Goal: Information Seeking & Learning: Learn about a topic

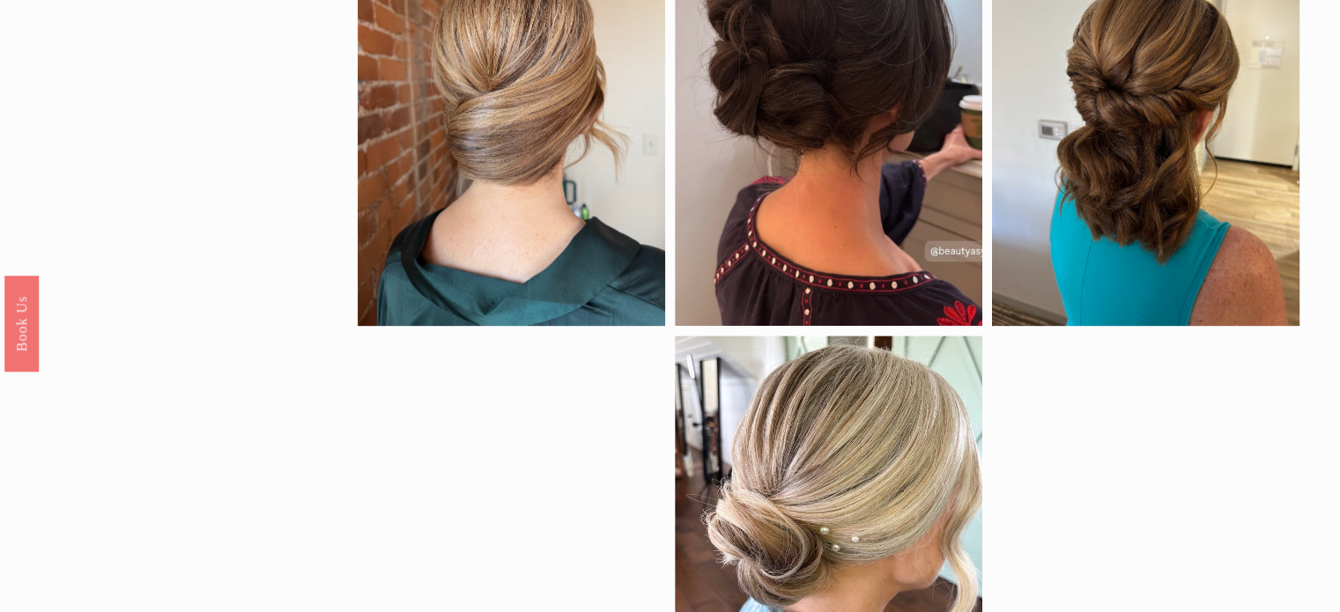
scroll to position [1585, 0]
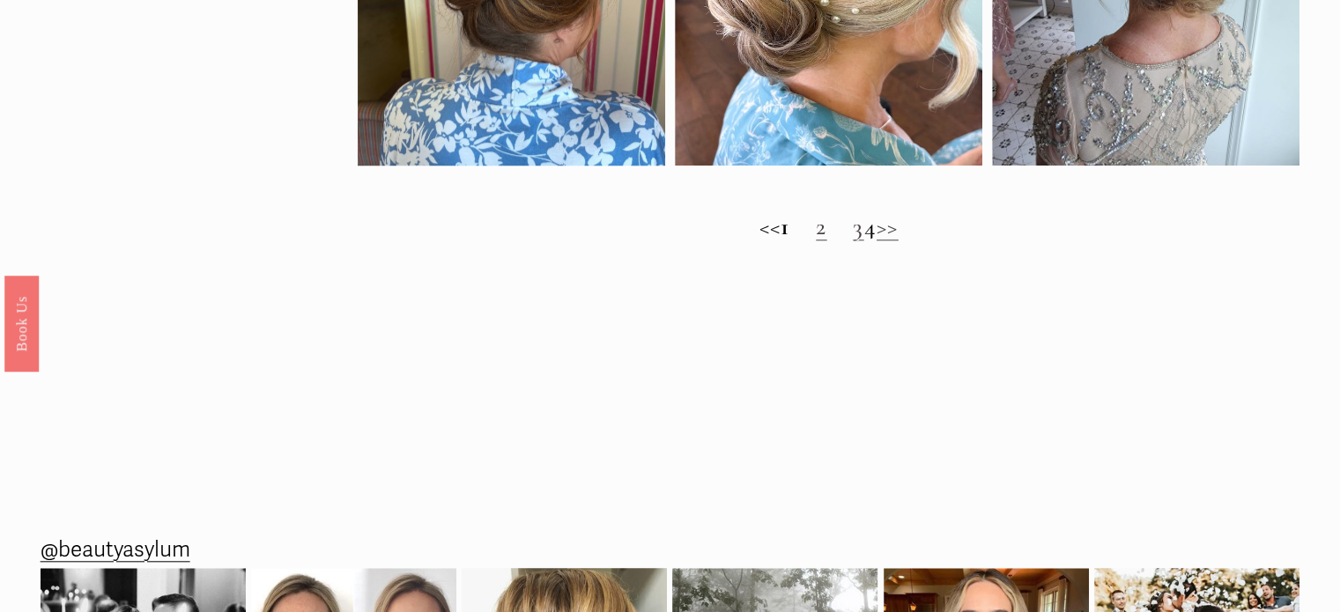
click at [816, 241] on link "2" at bounding box center [821, 226] width 11 height 30
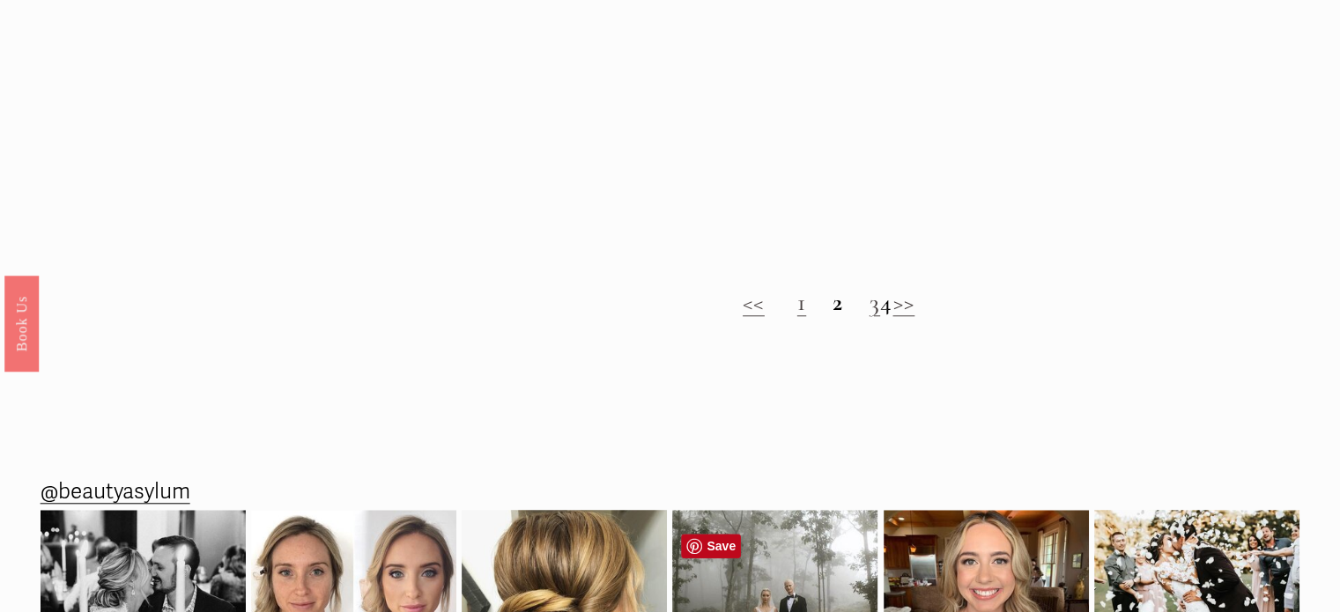
scroll to position [1514, 0]
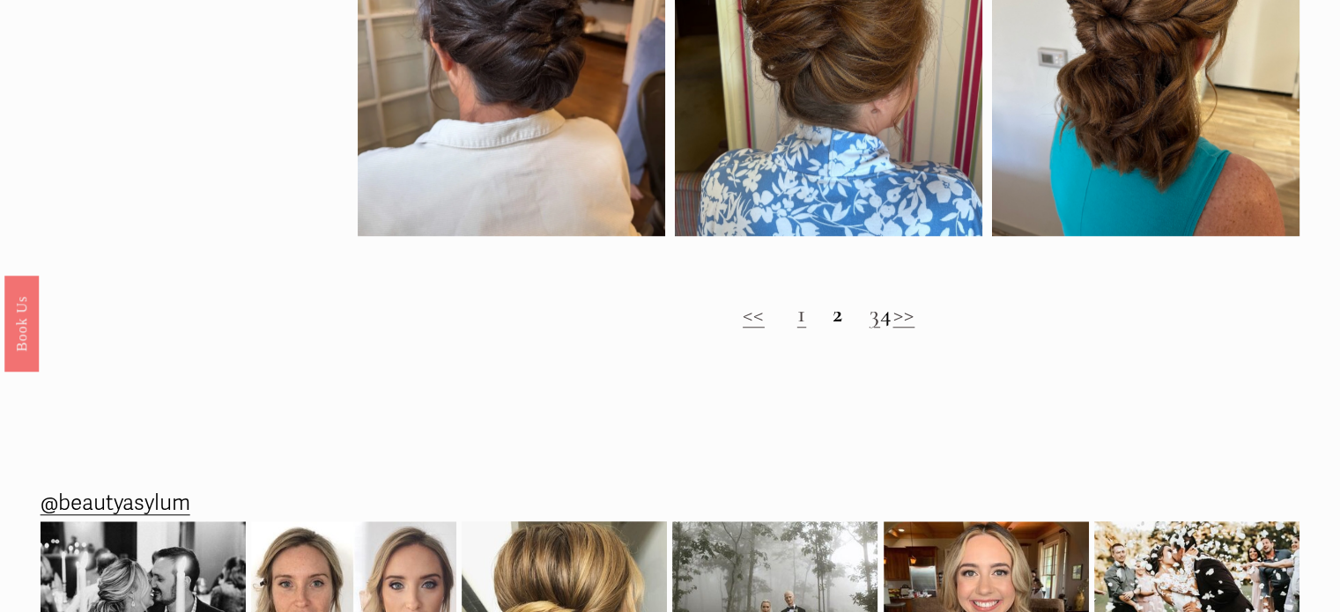
click at [869, 329] on link "3" at bounding box center [874, 314] width 11 height 30
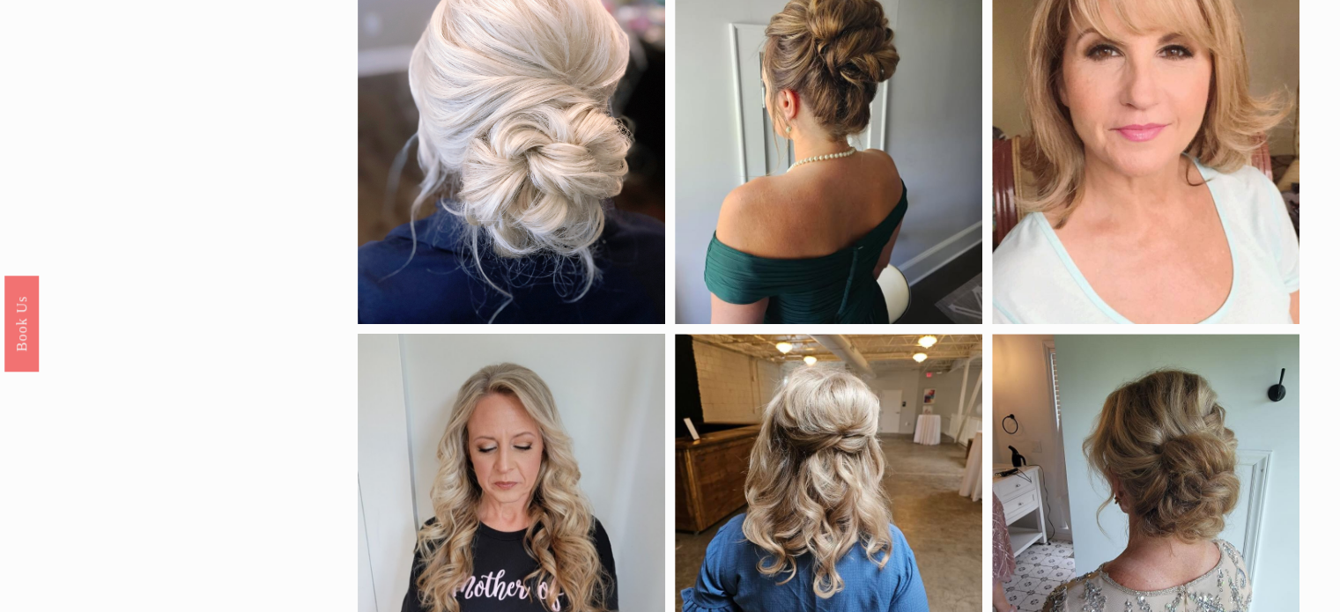
scroll to position [176, 0]
